Goal: Information Seeking & Learning: Understand process/instructions

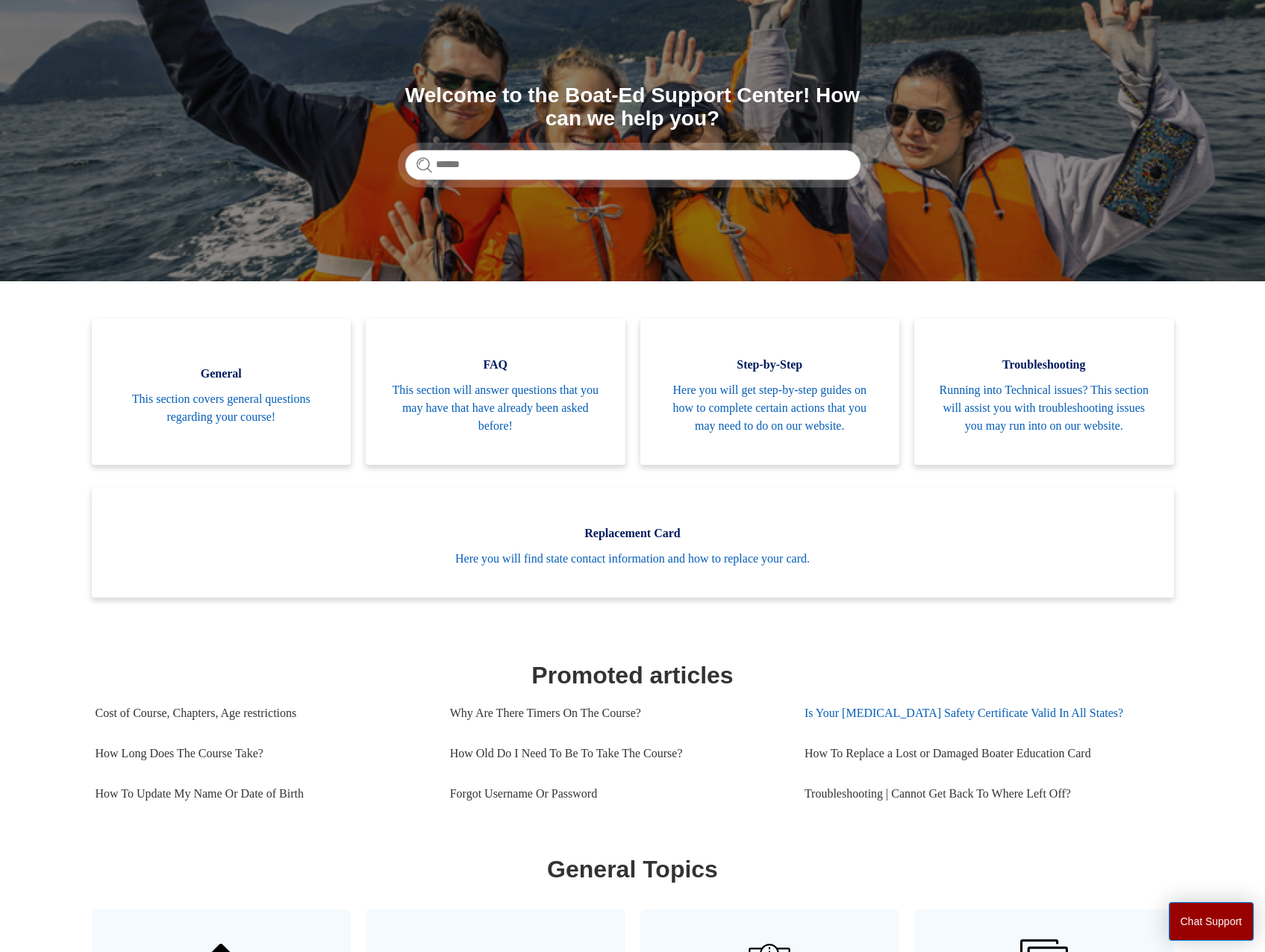
scroll to position [111, 0]
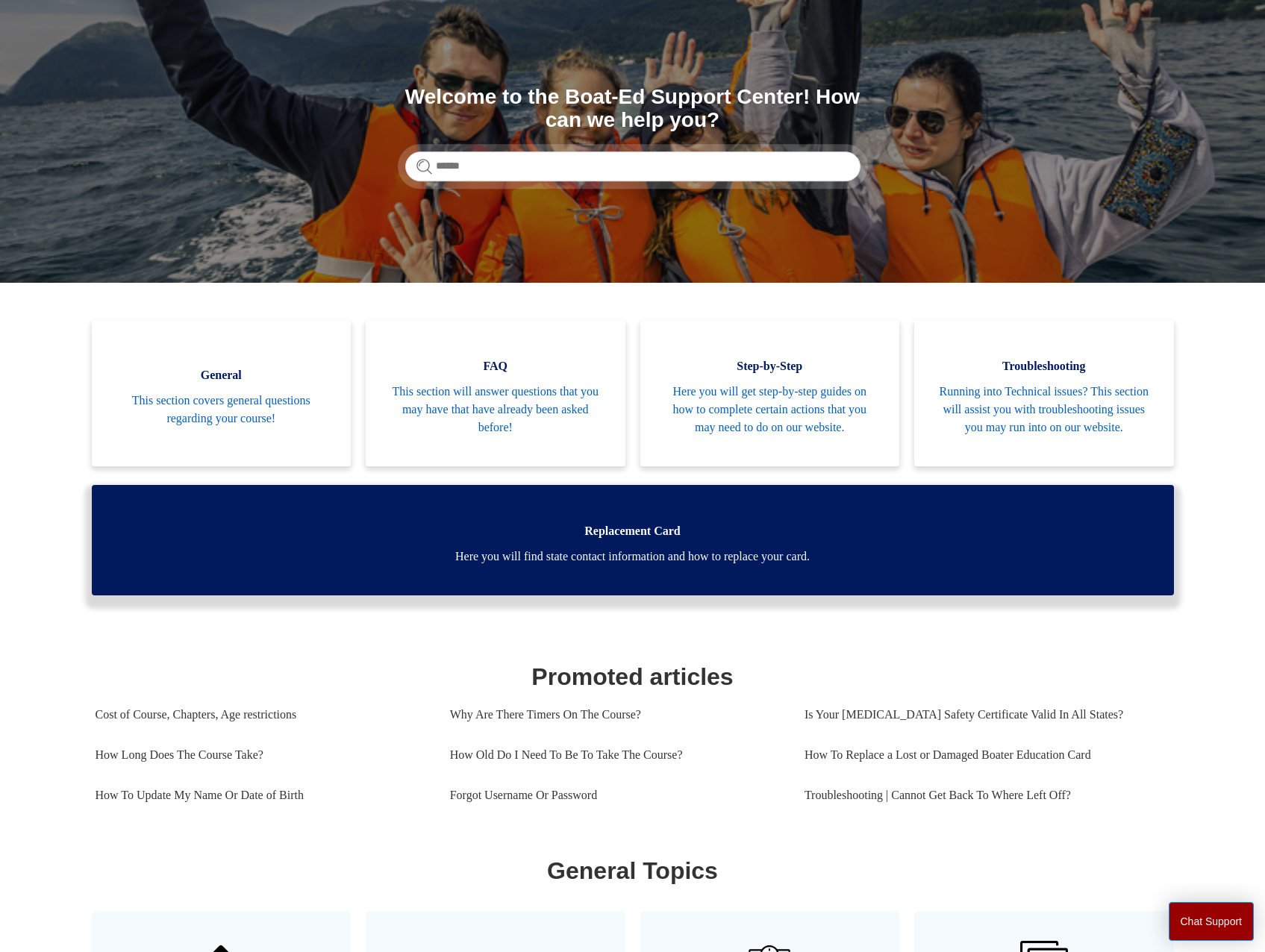
click at [620, 565] on span "Here you will find state contact information and how to replace your card." at bounding box center [632, 557] width 1037 height 18
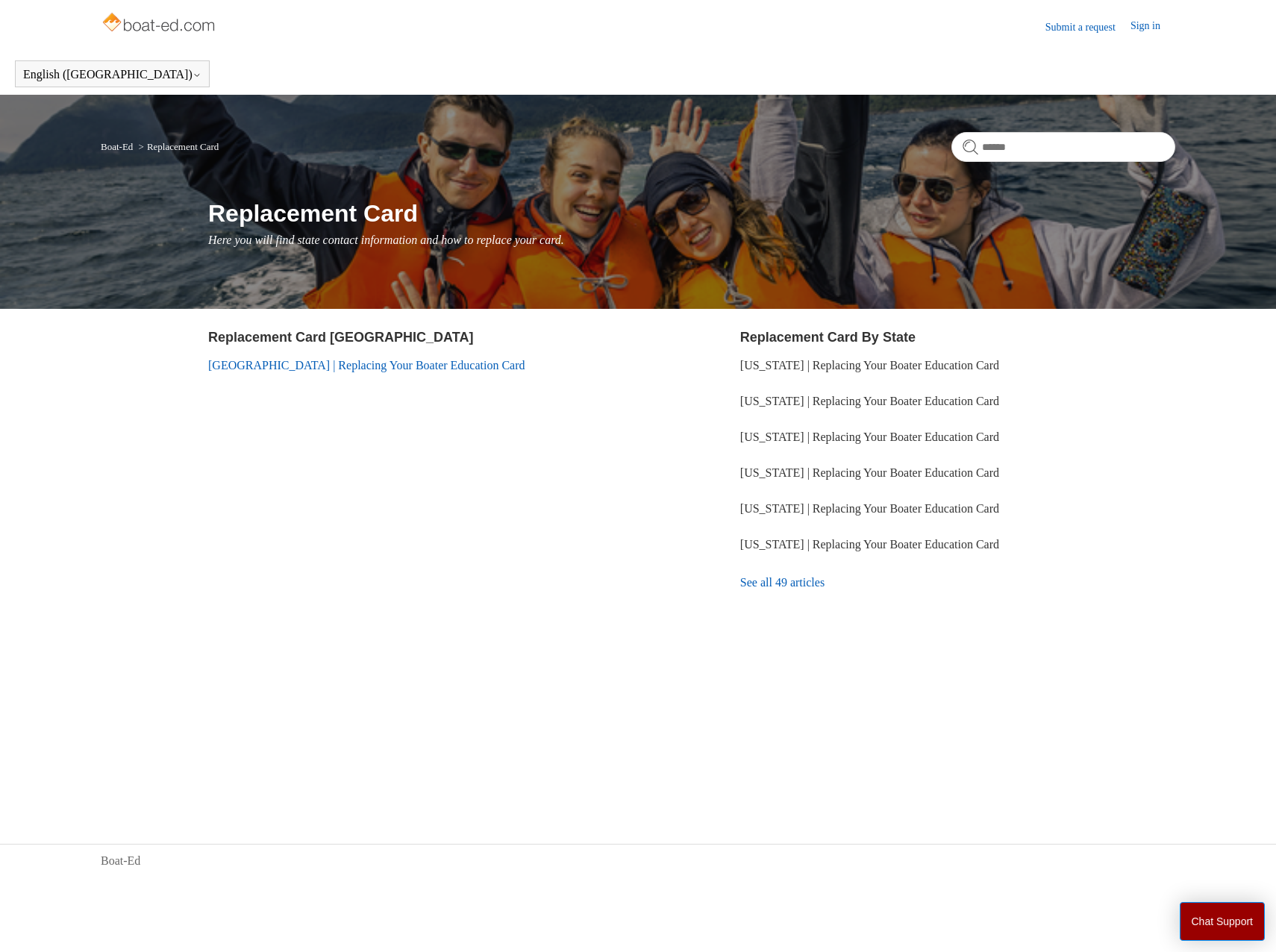
click at [304, 363] on link "[GEOGRAPHIC_DATA] | Replacing Your Boater Education Card" at bounding box center [367, 366] width 317 height 13
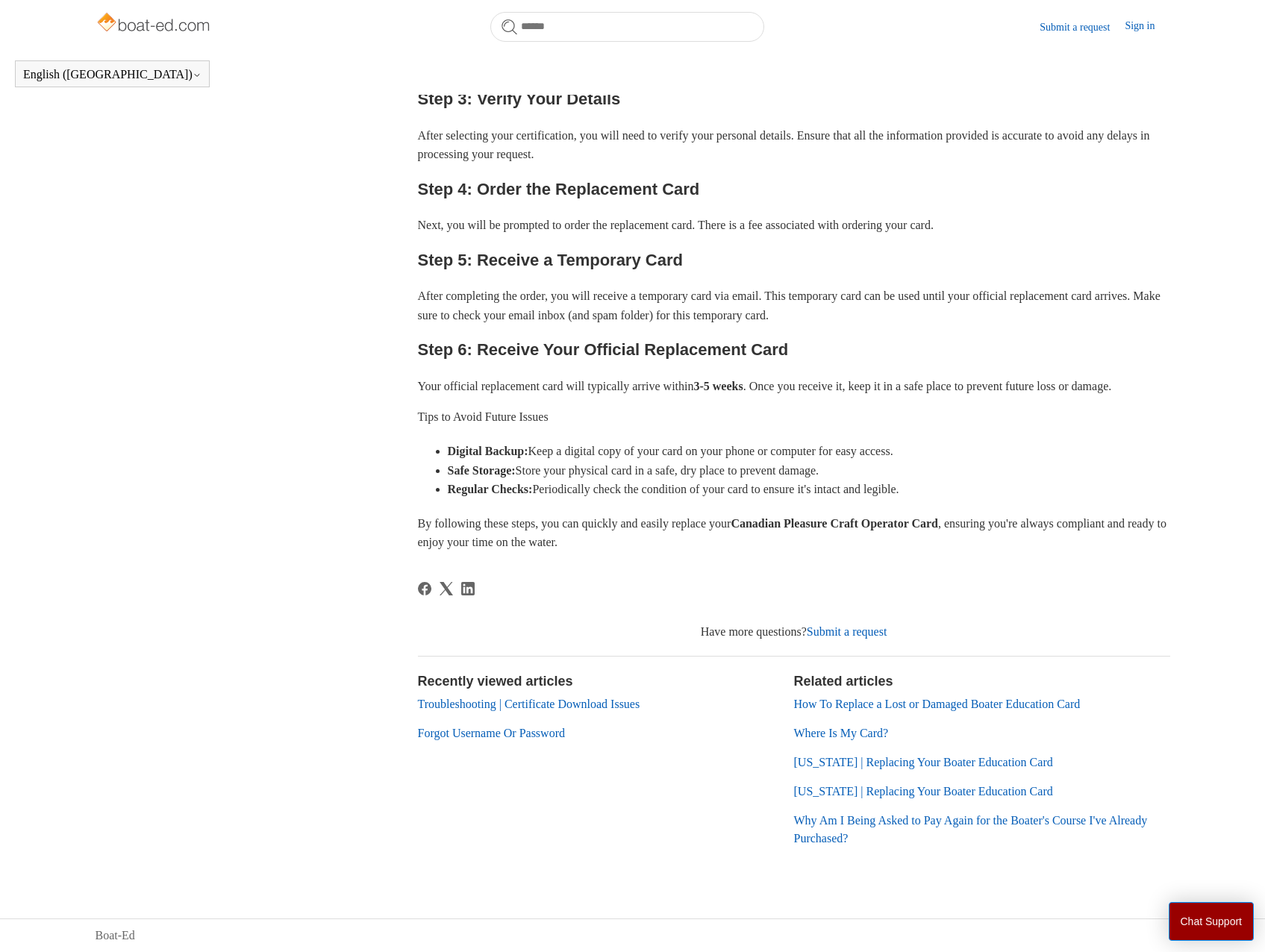
scroll to position [520, 0]
click at [859, 634] on link "Submit a request" at bounding box center [847, 632] width 80 height 13
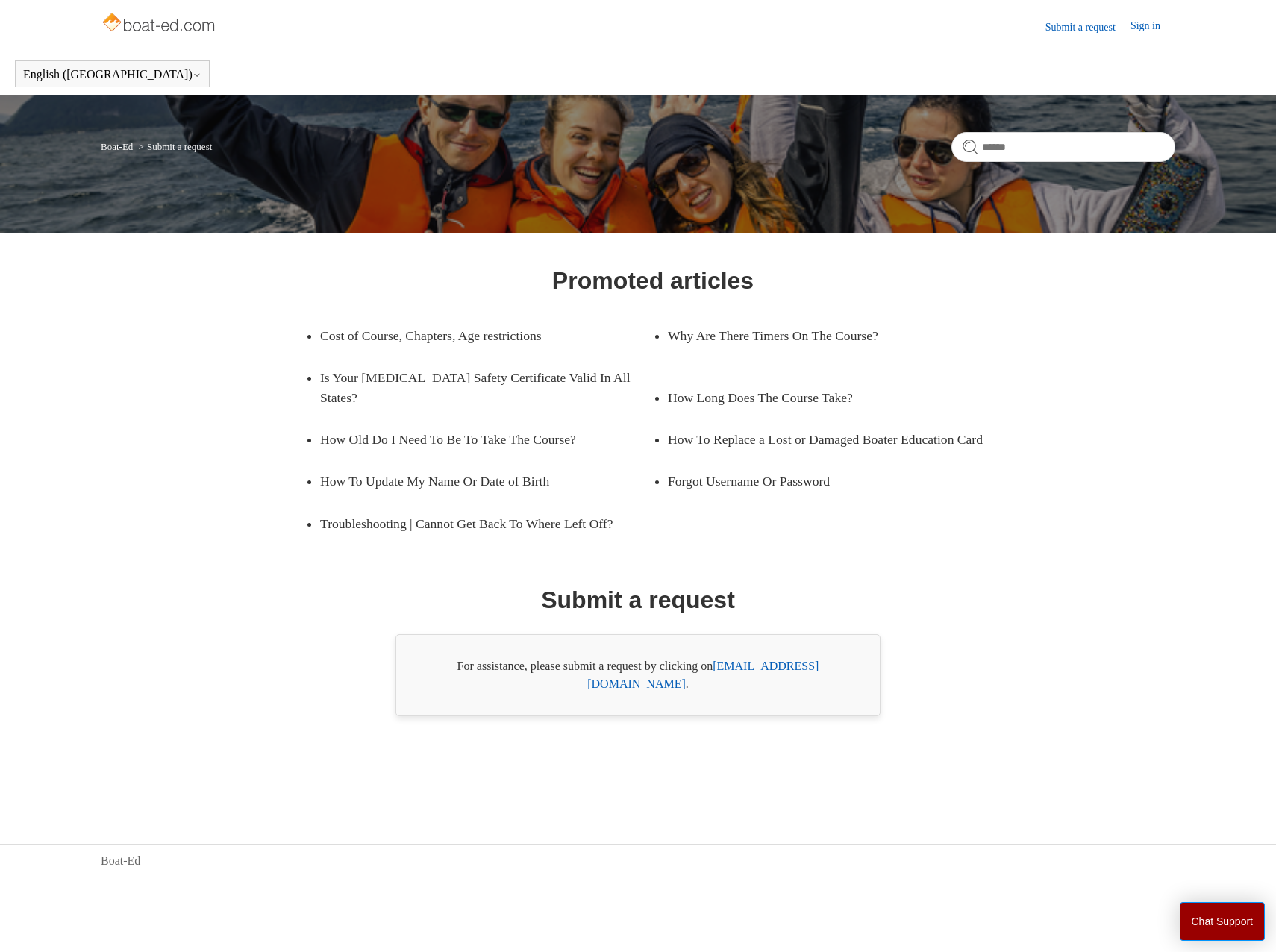
click at [776, 670] on link "support@boat-ed.com" at bounding box center [703, 675] width 231 height 30
click at [1084, 28] on link "Submit a request" at bounding box center [1088, 27] width 85 height 16
click at [756, 349] on link "Why Are There Timers On The Course?" at bounding box center [823, 336] width 310 height 42
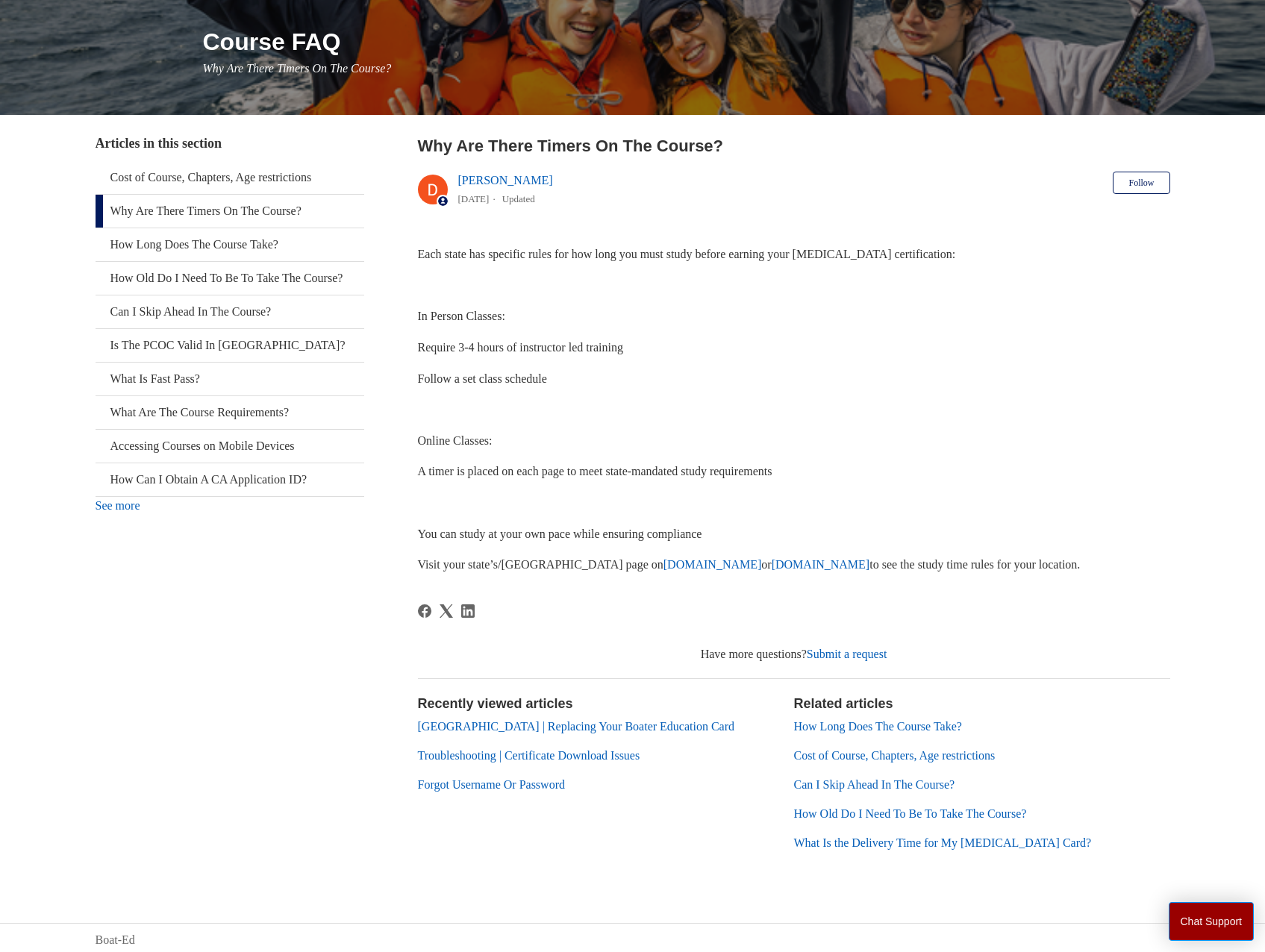
scroll to position [176, 0]
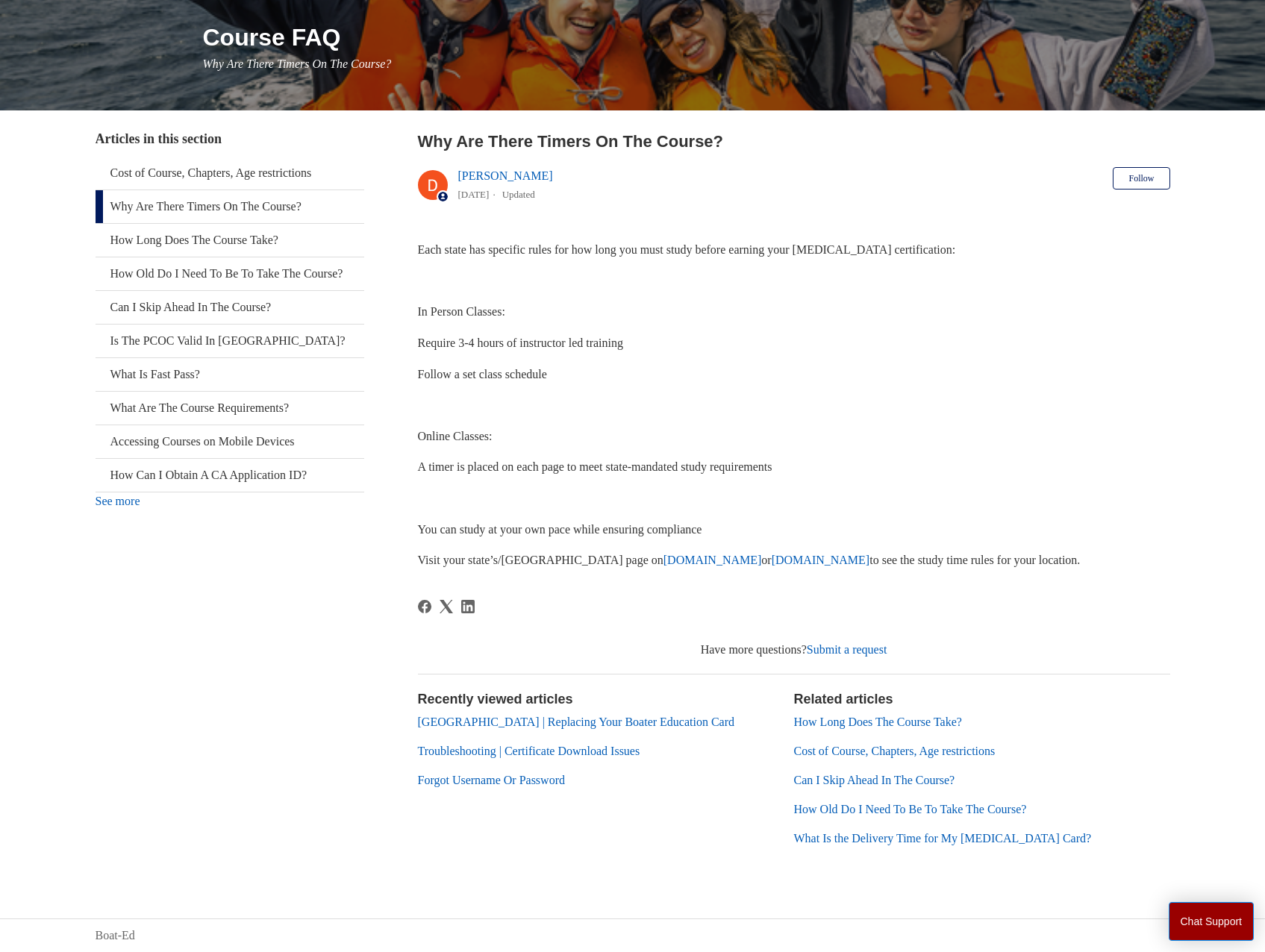
click at [531, 752] on link "Troubleshooting | Certificate Download Issues" at bounding box center [529, 751] width 222 height 13
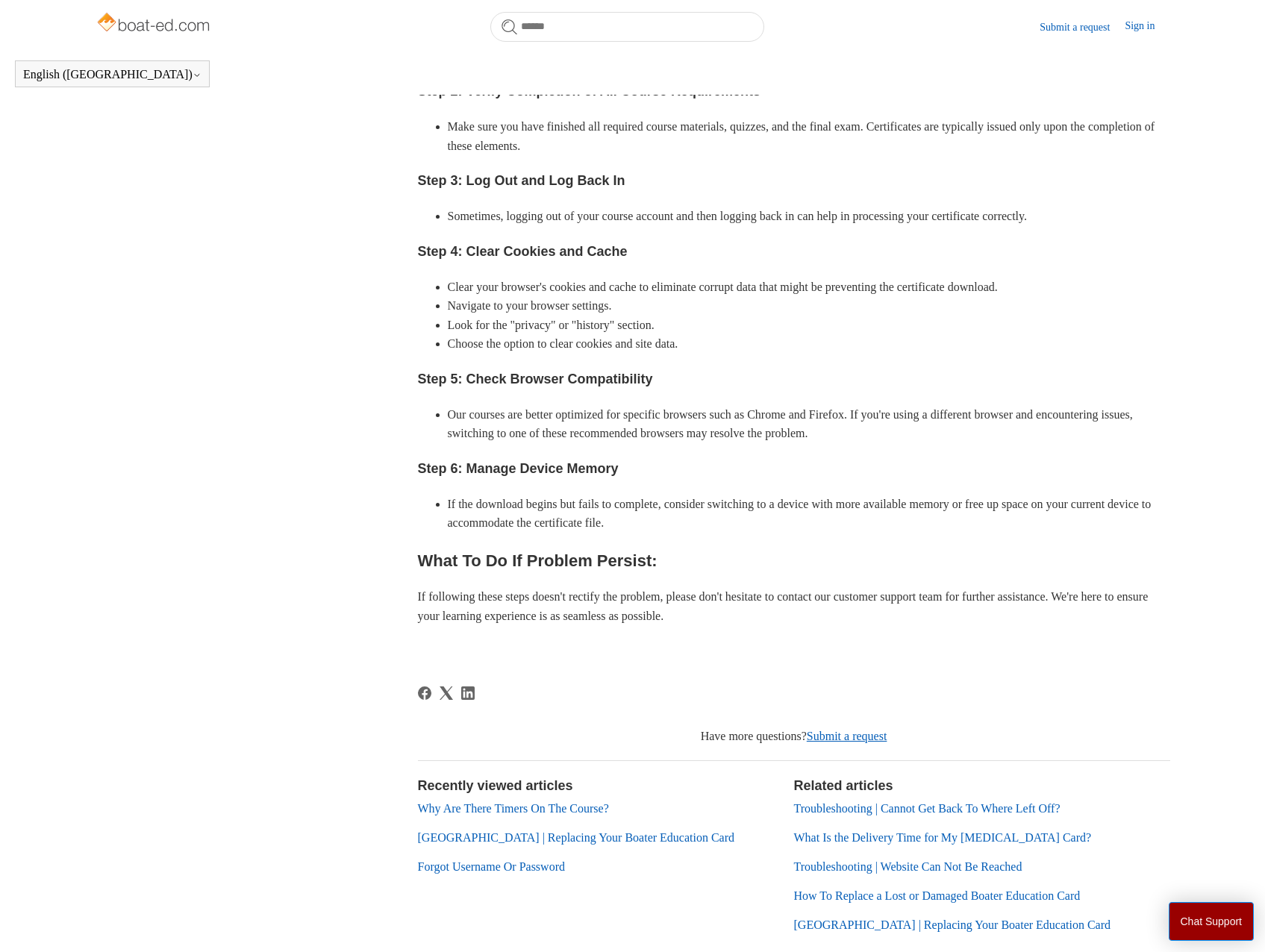
scroll to position [764, 0]
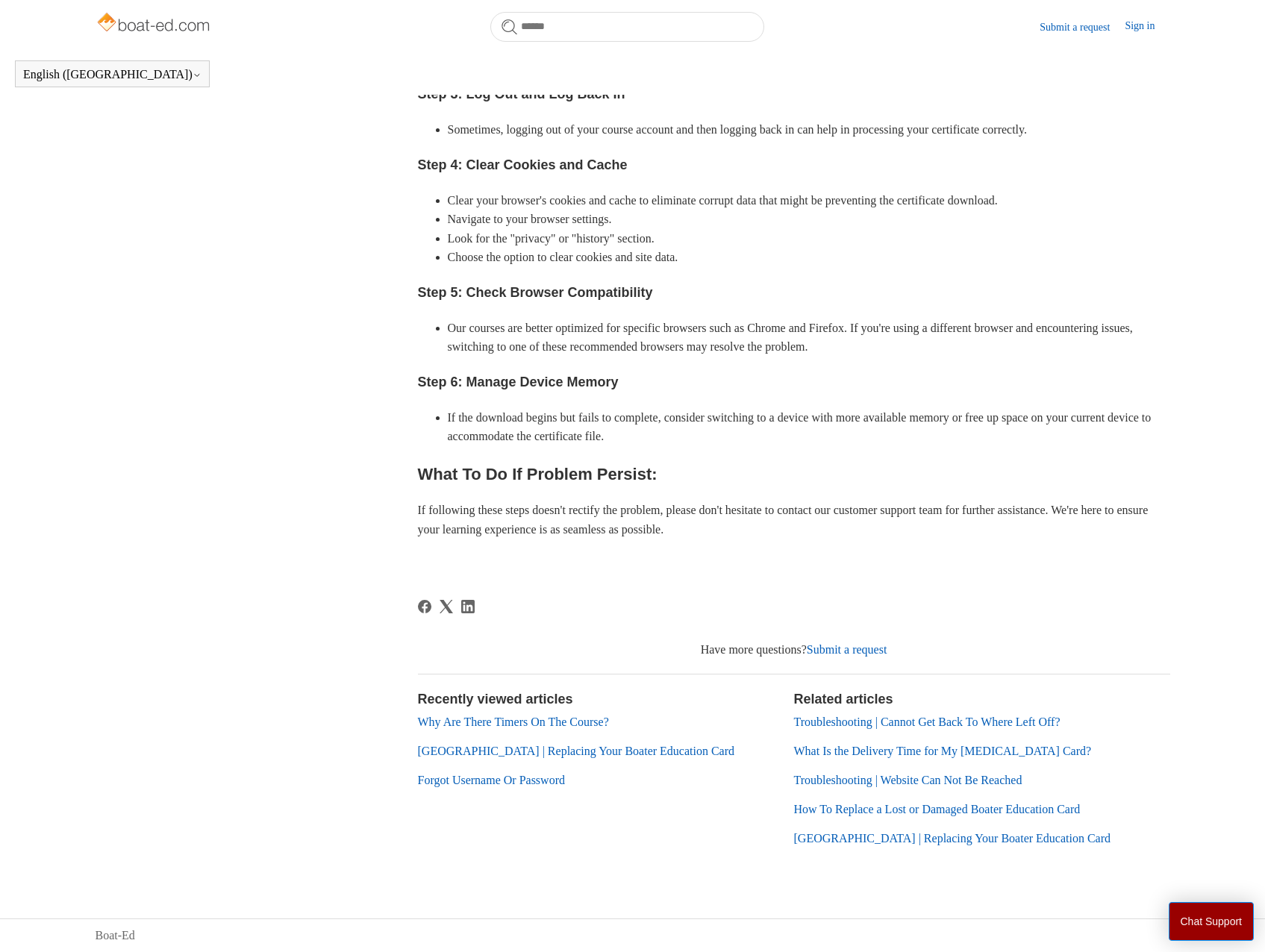
click at [908, 839] on link "[GEOGRAPHIC_DATA] | Replacing Your Boater Education Card" at bounding box center [952, 839] width 317 height 13
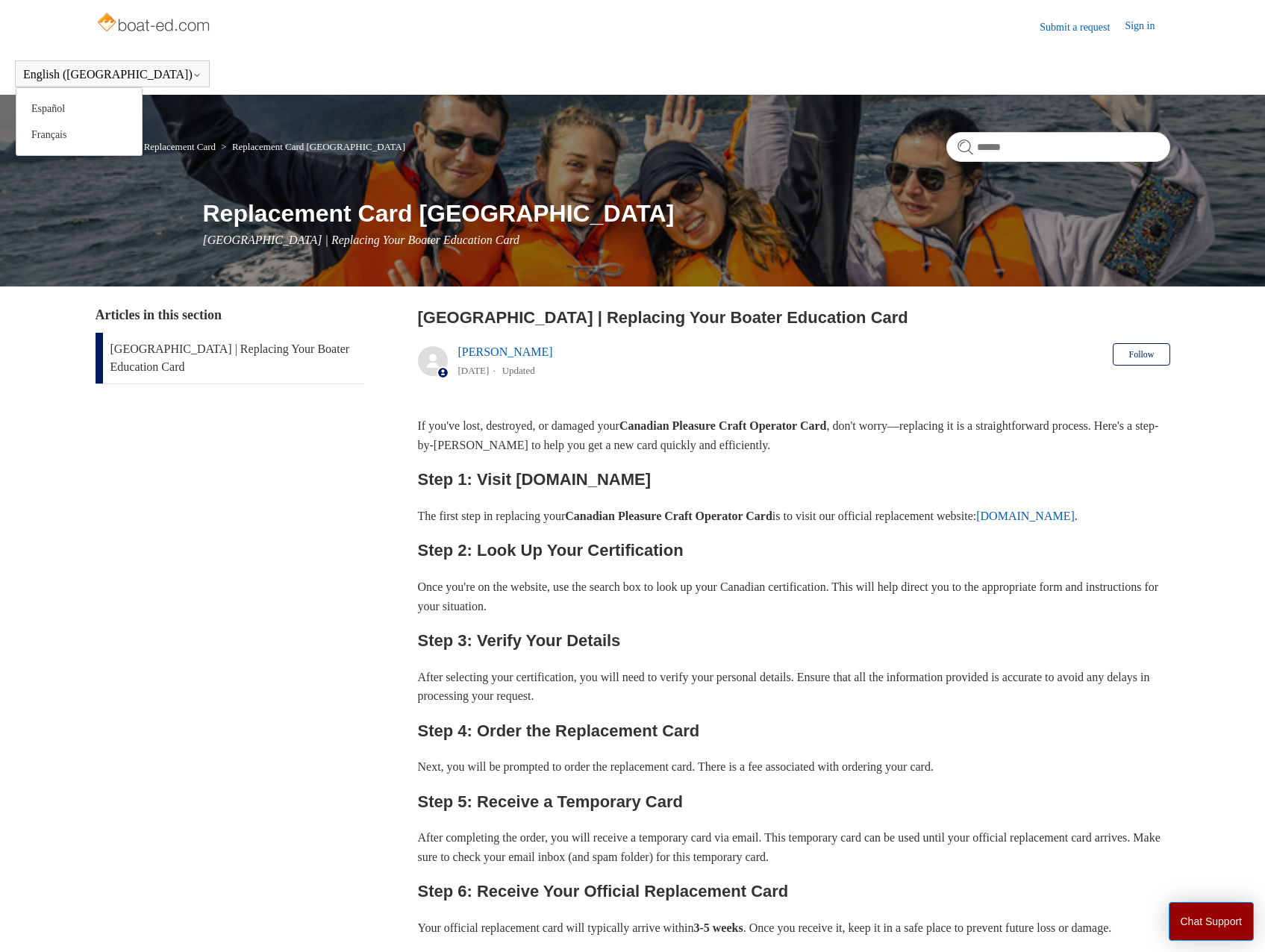
click at [76, 72] on button "English ([GEOGRAPHIC_DATA])" at bounding box center [112, 75] width 178 height 14
click at [197, 149] on link "Replacement Card" at bounding box center [180, 147] width 71 height 11
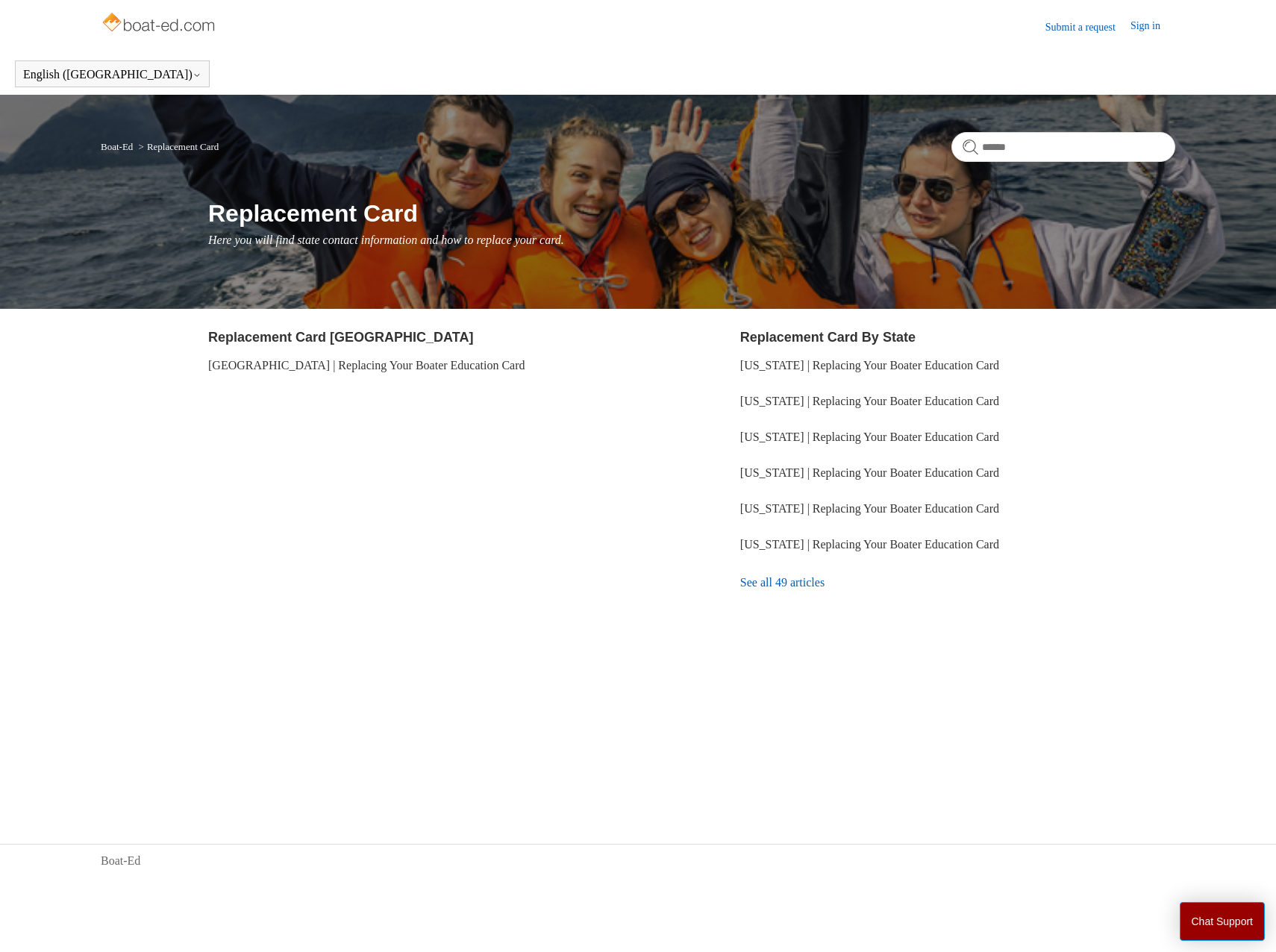
click at [115, 147] on link "Boat-Ed" at bounding box center [117, 147] width 32 height 11
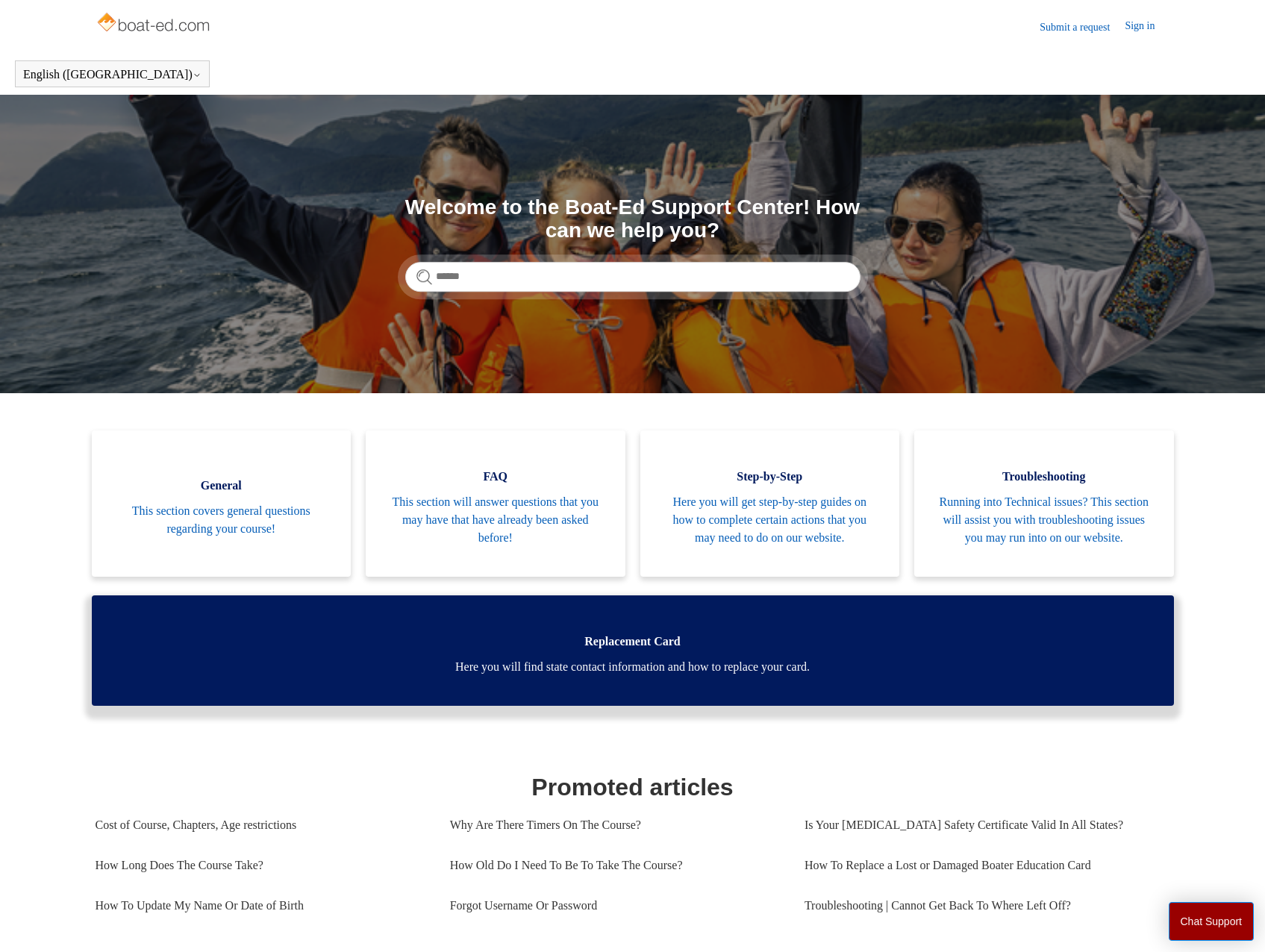
click at [668, 673] on link "Replacement Card Here you will find state contact information and how to replac…" at bounding box center [632, 651] width 1082 height 111
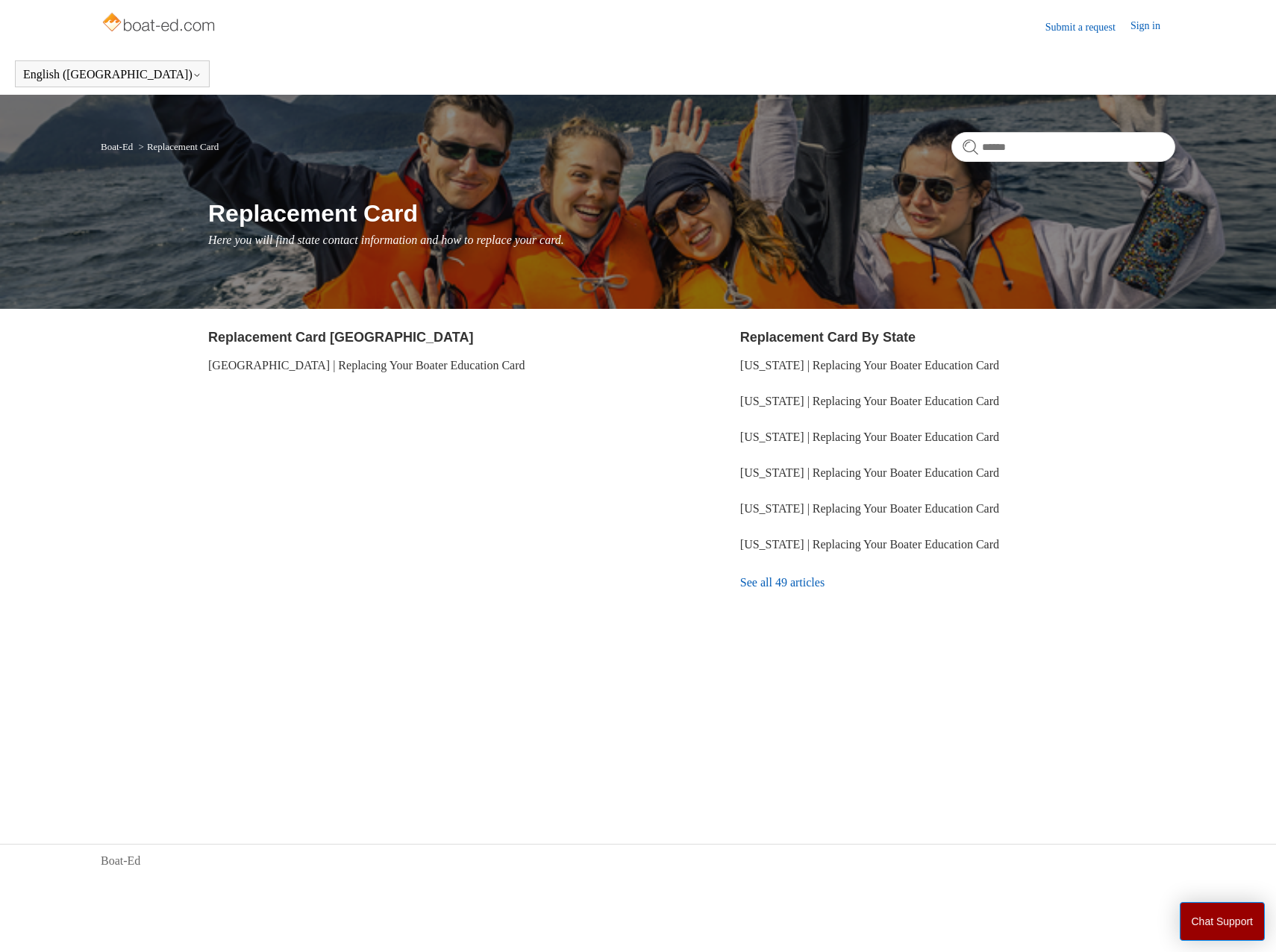
click at [172, 25] on img at bounding box center [160, 23] width 119 height 30
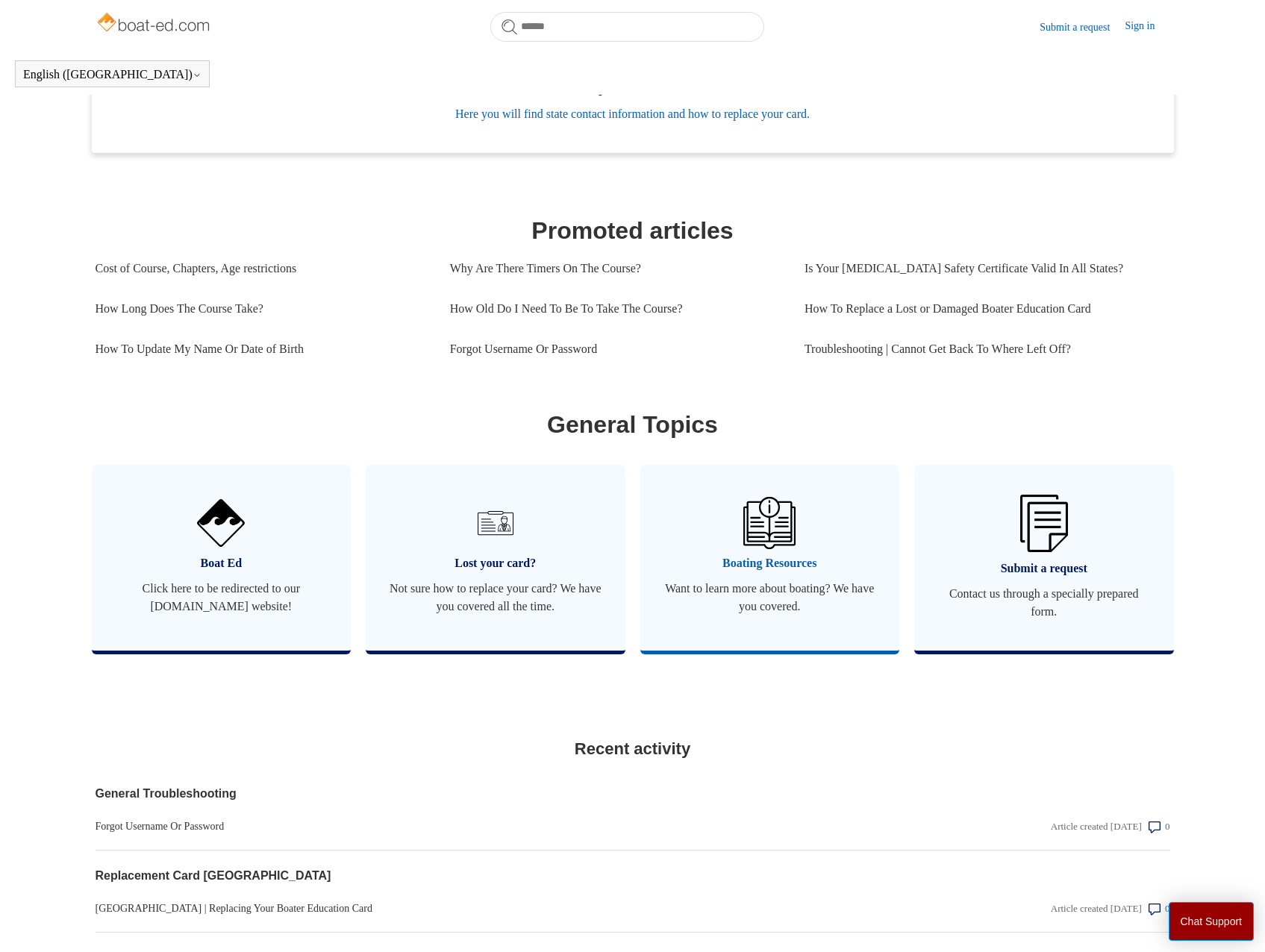
scroll to position [630, 0]
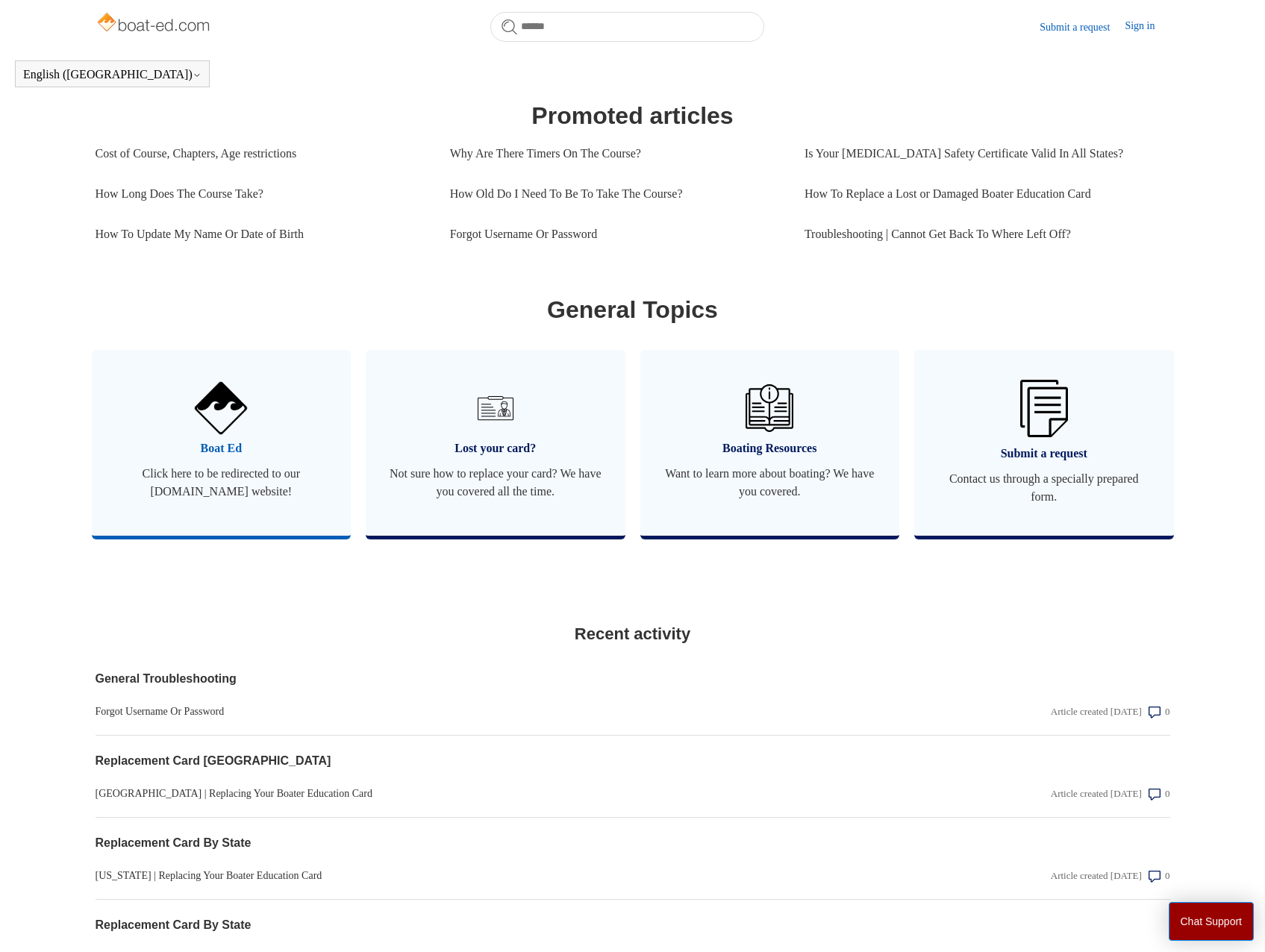
click at [230, 500] on span "Click here to be redirected to our [DOMAIN_NAME] website!" at bounding box center [221, 483] width 215 height 36
